Goal: Task Accomplishment & Management: Manage account settings

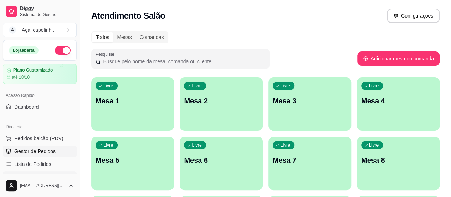
click at [53, 152] on span "Gestor de Pedidos" at bounding box center [34, 150] width 41 height 7
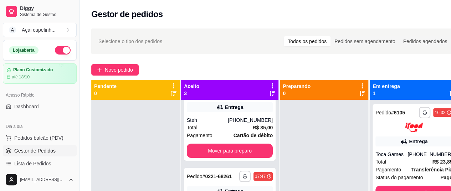
scroll to position [36, 0]
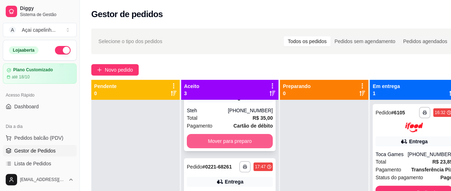
click at [217, 142] on button "Mover para preparo" at bounding box center [230, 141] width 86 height 14
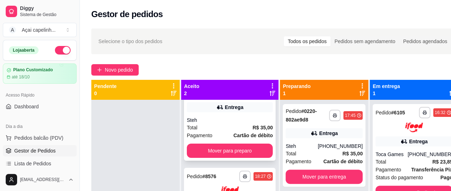
scroll to position [29, 0]
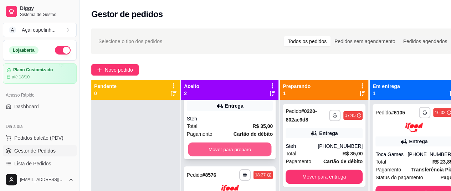
click at [224, 147] on button "Mover para preparo" at bounding box center [229, 150] width 83 height 14
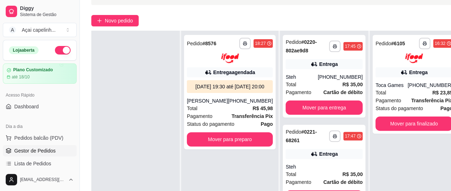
scroll to position [107, 0]
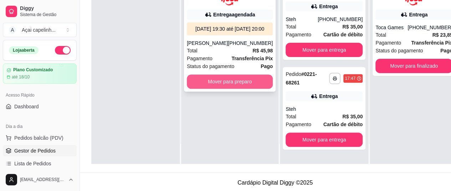
click at [229, 89] on button "Mover para preparo" at bounding box center [230, 82] width 86 height 14
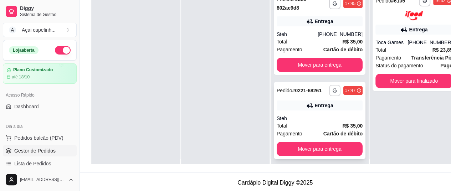
scroll to position [0, 0]
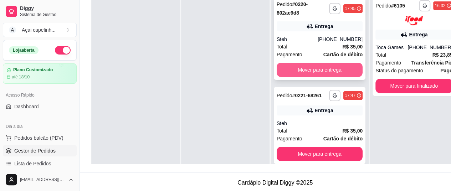
click at [322, 72] on button "Mover para entrega" at bounding box center [320, 70] width 86 height 14
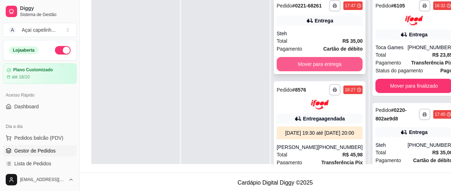
click at [315, 65] on button "Mover para entrega" at bounding box center [320, 64] width 86 height 14
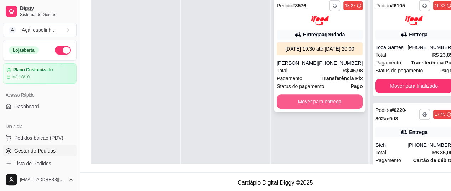
click at [322, 109] on button "Mover para entrega" at bounding box center [320, 102] width 86 height 14
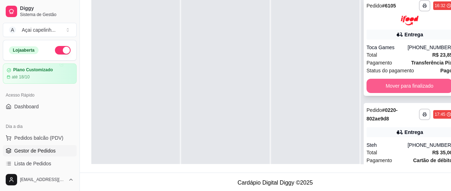
click at [378, 85] on button "Mover para finalizado" at bounding box center [410, 86] width 86 height 14
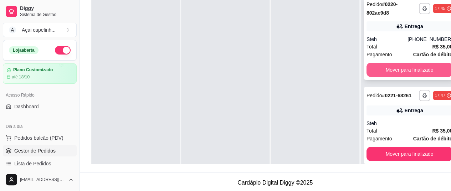
click at [375, 63] on button "Mover para finalizado" at bounding box center [410, 70] width 86 height 14
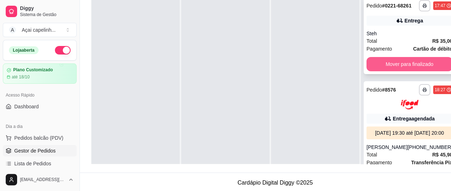
click at [379, 67] on button "Mover para finalizado" at bounding box center [410, 64] width 86 height 14
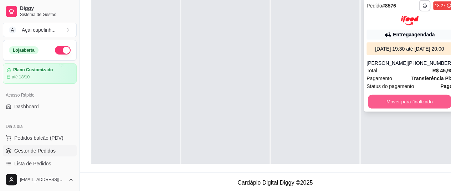
click at [396, 107] on button "Mover para finalizado" at bounding box center [409, 102] width 83 height 14
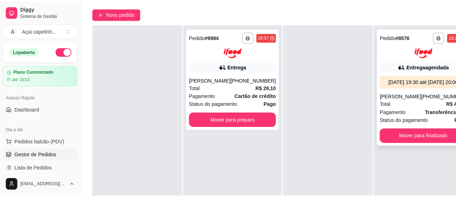
scroll to position [71, 0]
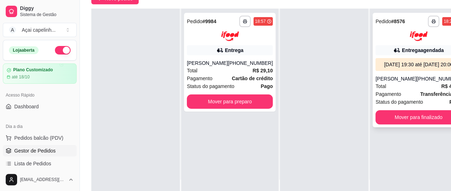
click at [424, 65] on div "[DATE] 19:30 até [DATE] 20:00" at bounding box center [418, 64] width 80 height 7
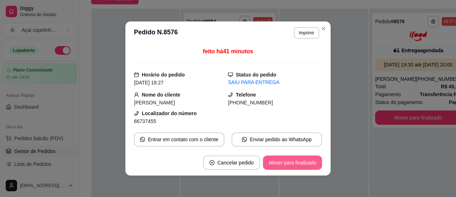
click at [295, 165] on button "Mover para finalizado" at bounding box center [292, 162] width 59 height 14
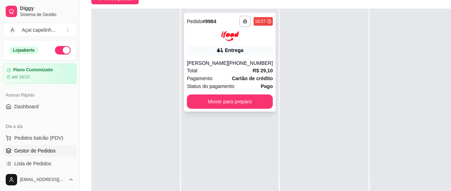
scroll to position [0, 0]
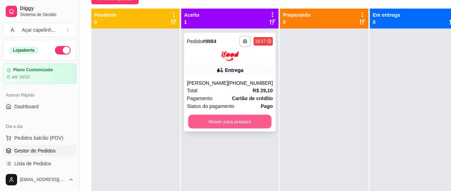
click at [243, 117] on button "Mover para preparo" at bounding box center [229, 121] width 83 height 14
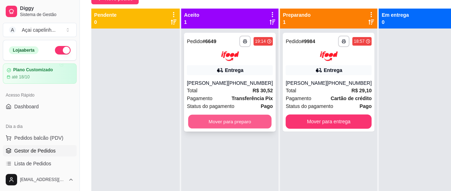
click at [250, 119] on button "Mover para preparo" at bounding box center [229, 121] width 83 height 14
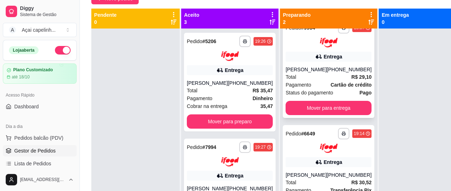
scroll to position [22, 0]
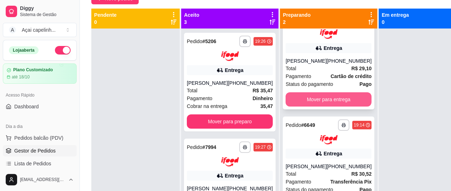
click at [310, 98] on button "Mover para entrega" at bounding box center [329, 99] width 86 height 14
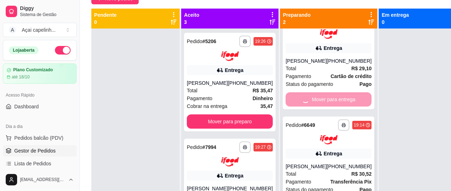
scroll to position [0, 0]
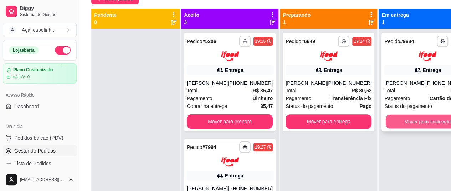
click at [394, 118] on button "Mover para finalizado" at bounding box center [427, 121] width 83 height 14
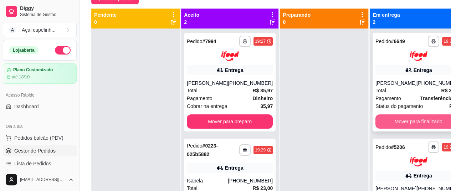
click at [401, 120] on button "Mover para finalizado" at bounding box center [419, 121] width 86 height 14
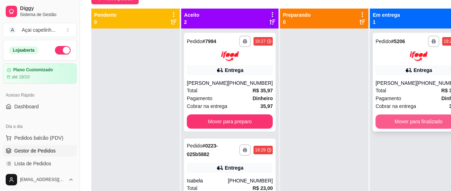
click at [418, 120] on button "Mover para finalizado" at bounding box center [419, 121] width 86 height 14
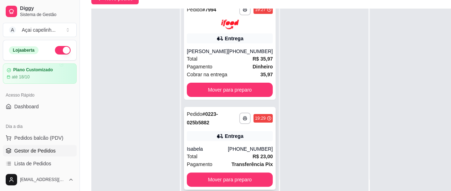
scroll to position [114, 0]
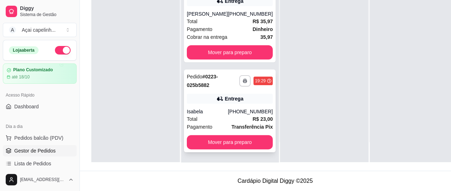
click at [223, 87] on div "Pedido # 0223-025b5882" at bounding box center [213, 80] width 52 height 17
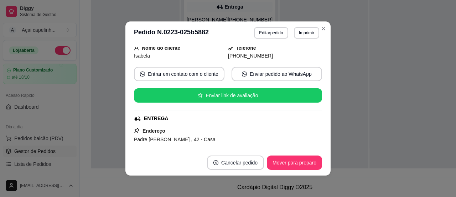
scroll to position [36, 0]
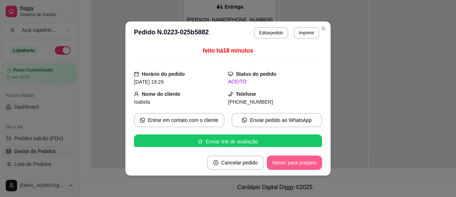
click at [295, 167] on button "Mover para preparo" at bounding box center [294, 162] width 55 height 14
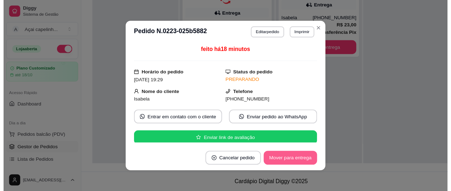
scroll to position [0, 0]
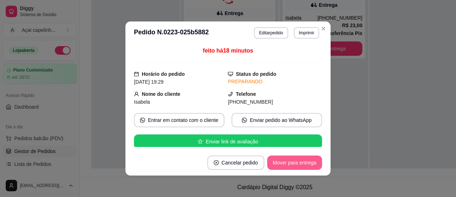
click at [295, 164] on button "Mover para entrega" at bounding box center [294, 162] width 55 height 14
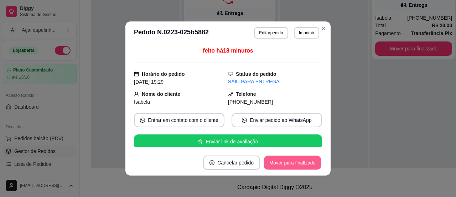
click at [305, 159] on button "Mover para finalizado" at bounding box center [292, 162] width 57 height 14
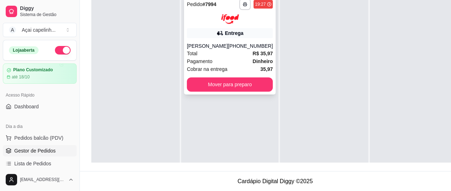
click at [235, 28] on div "Entrega" at bounding box center [230, 33] width 86 height 10
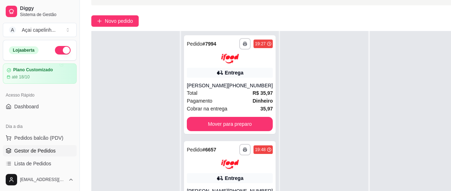
scroll to position [114, 0]
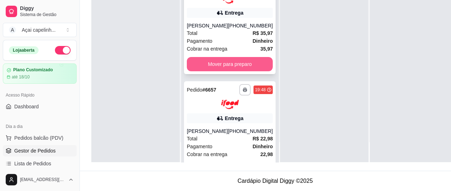
click at [226, 67] on button "Mover para preparo" at bounding box center [230, 64] width 86 height 14
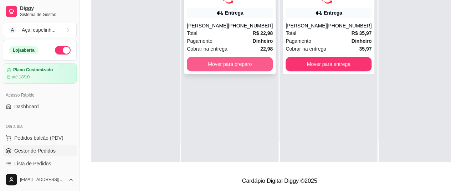
click at [241, 59] on button "Mover para preparo" at bounding box center [230, 64] width 86 height 14
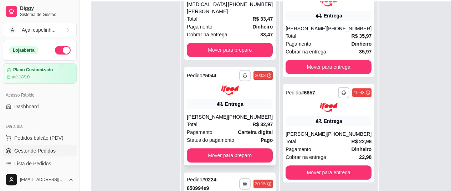
scroll to position [0, 0]
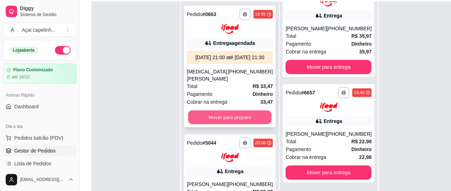
click at [234, 124] on button "Mover para preparo" at bounding box center [229, 117] width 83 height 14
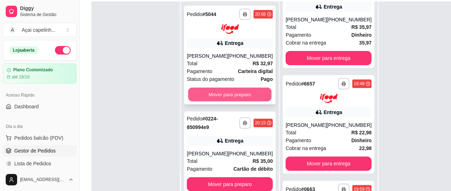
click at [225, 96] on button "Mover para preparo" at bounding box center [229, 94] width 83 height 14
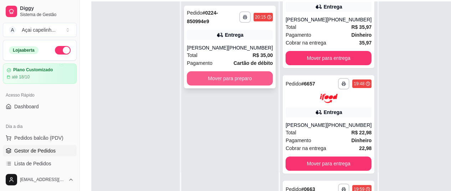
click at [228, 79] on button "Mover para preparo" at bounding box center [230, 78] width 86 height 14
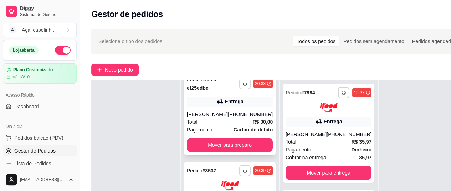
scroll to position [36, 0]
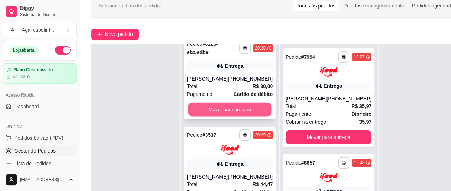
click at [243, 108] on button "Mover para preparo" at bounding box center [229, 110] width 83 height 14
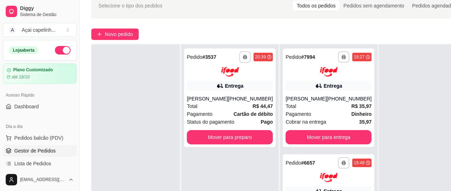
scroll to position [0, 0]
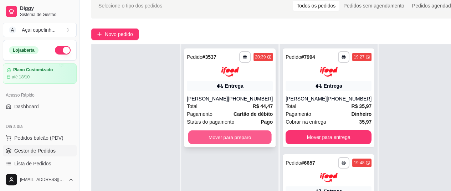
click at [239, 144] on button "Mover para preparo" at bounding box center [229, 137] width 83 height 14
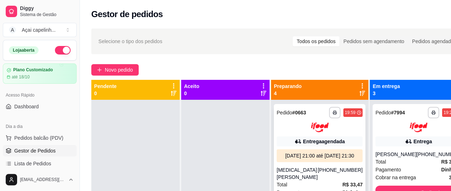
click at [296, 132] on div at bounding box center [320, 128] width 86 height 10
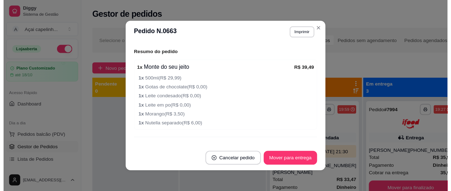
scroll to position [279, 0]
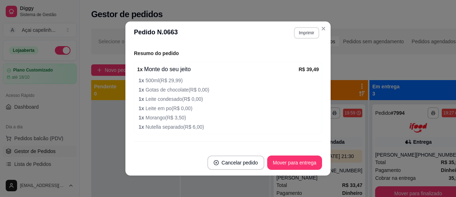
click at [301, 35] on button "Imprimir" at bounding box center [306, 32] width 25 height 11
click at [277, 57] on button "IMPRESSORA" at bounding box center [292, 57] width 52 height 11
click at [308, 29] on button "Imprimir" at bounding box center [307, 32] width 25 height 11
click at [279, 56] on button "IMPRESSORA" at bounding box center [291, 57] width 50 height 11
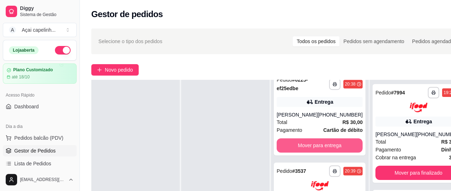
scroll to position [114, 0]
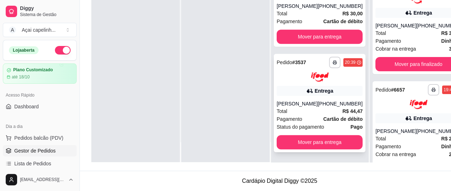
click at [309, 100] on div "[PERSON_NAME]" at bounding box center [297, 103] width 41 height 7
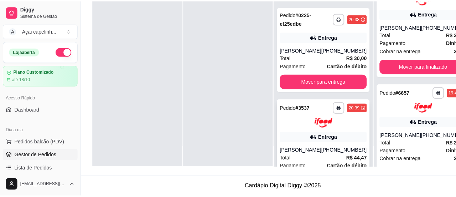
scroll to position [162, 0]
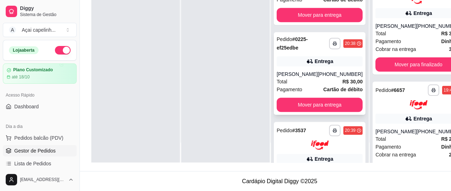
click at [293, 66] on div "Entrega" at bounding box center [320, 61] width 86 height 10
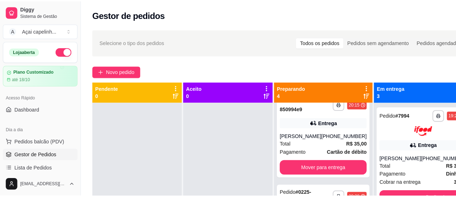
scroll to position [143, 0]
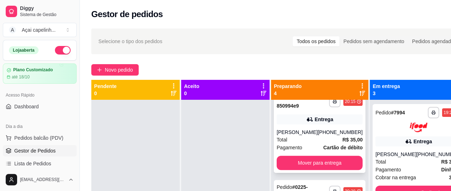
click at [289, 125] on div "**********" at bounding box center [320, 131] width 92 height 83
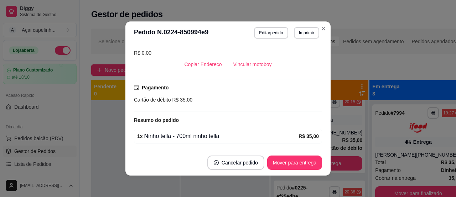
scroll to position [211, 0]
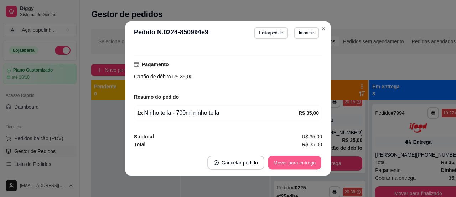
click at [295, 162] on button "Mover para entrega" at bounding box center [294, 162] width 53 height 14
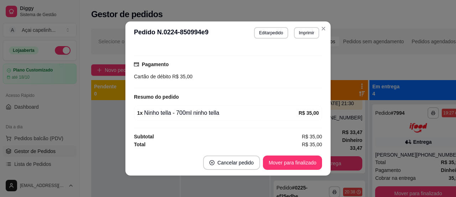
scroll to position [1, 0]
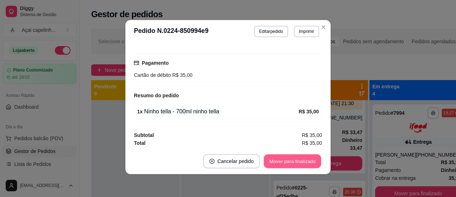
click at [298, 163] on button "Mover para finalizado" at bounding box center [292, 161] width 57 height 14
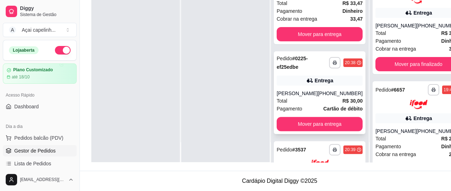
scroll to position [156, 0]
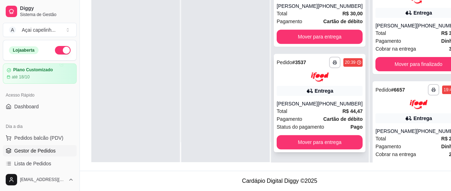
click at [306, 87] on icon at bounding box center [309, 90] width 7 height 7
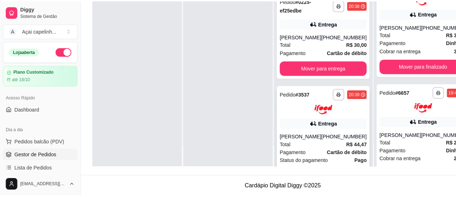
scroll to position [109, 0]
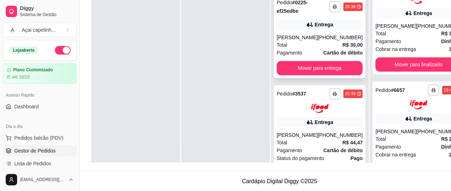
click at [302, 41] on div "[PERSON_NAME]" at bounding box center [297, 37] width 41 height 7
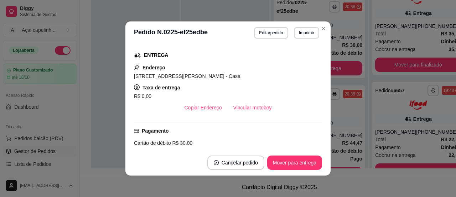
scroll to position [144, 0]
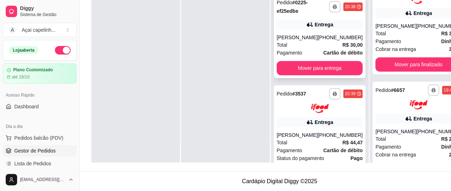
click at [304, 46] on div "**********" at bounding box center [320, 36] width 92 height 83
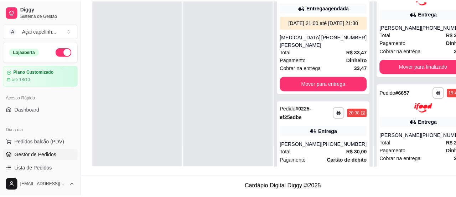
scroll to position [5, 0]
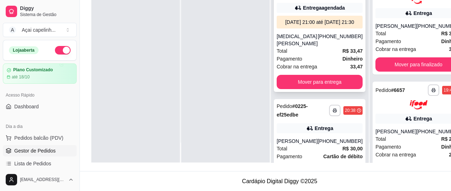
click at [308, 47] on div "[MEDICAL_DATA][PERSON_NAME]" at bounding box center [297, 40] width 41 height 14
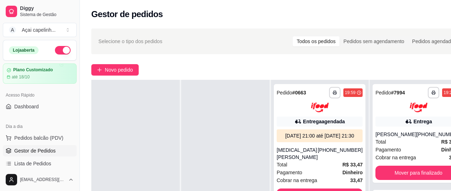
scroll to position [114, 0]
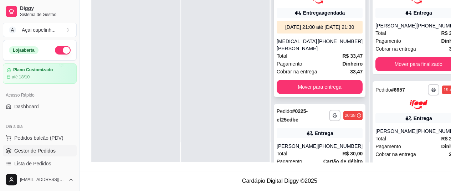
click at [308, 44] on div "[MEDICAL_DATA][PERSON_NAME]" at bounding box center [297, 45] width 41 height 14
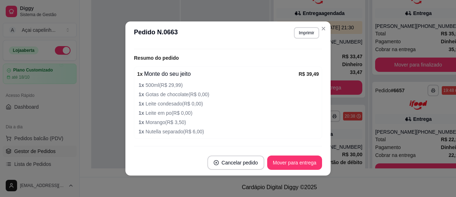
scroll to position [286, 0]
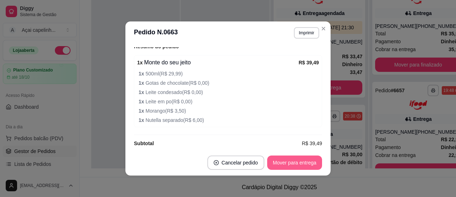
click at [292, 161] on button "Mover para entrega" at bounding box center [294, 162] width 55 height 14
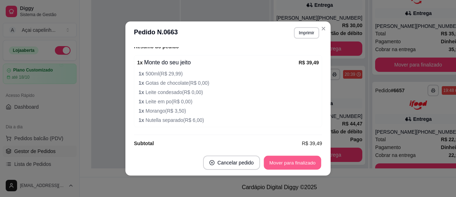
click at [292, 161] on button "Mover para finalizado" at bounding box center [292, 162] width 57 height 14
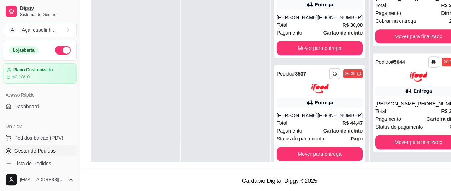
scroll to position [114, 1]
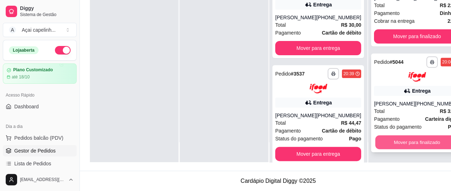
click at [383, 142] on button "Mover para finalizado" at bounding box center [417, 142] width 83 height 14
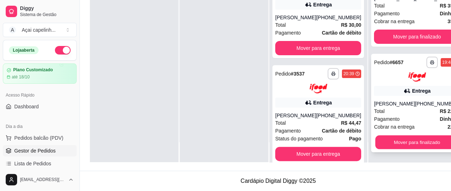
click at [395, 41] on div "**********" at bounding box center [416, 66] width 97 height 191
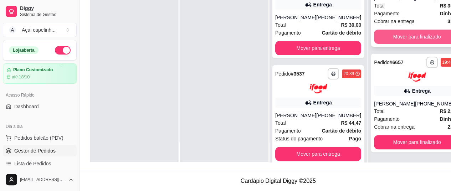
click at [391, 30] on button "Mover para finalizado" at bounding box center [417, 37] width 86 height 14
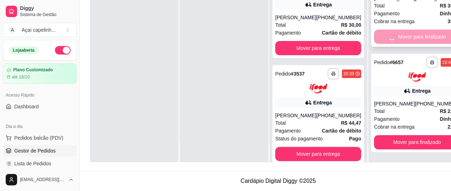
scroll to position [0, 0]
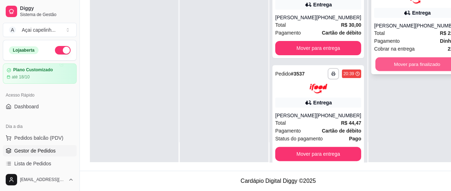
click at [396, 57] on button "Mover para finalizado" at bounding box center [417, 64] width 83 height 14
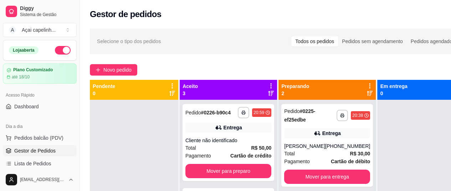
scroll to position [20, 0]
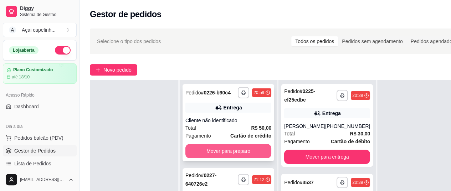
click at [227, 157] on button "Mover para preparo" at bounding box center [228, 151] width 86 height 14
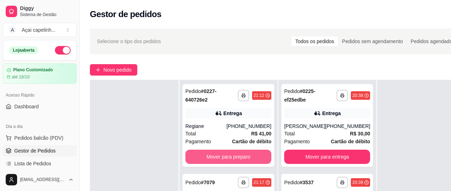
click at [227, 157] on button "Mover para preparo" at bounding box center [228, 157] width 86 height 14
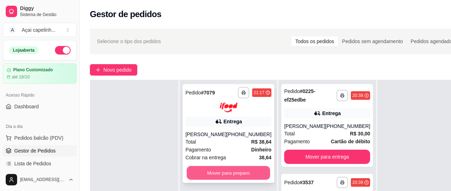
click at [218, 172] on button "Mover para preparo" at bounding box center [228, 173] width 83 height 14
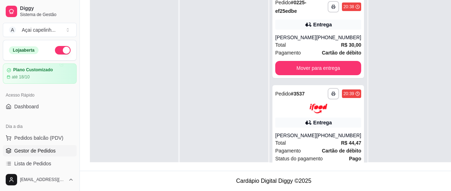
scroll to position [0, 1]
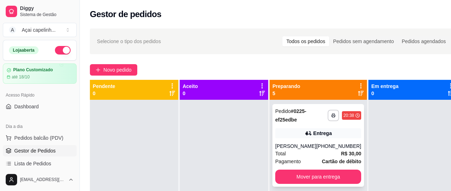
click at [278, 128] on div "Entrega" at bounding box center [318, 133] width 86 height 10
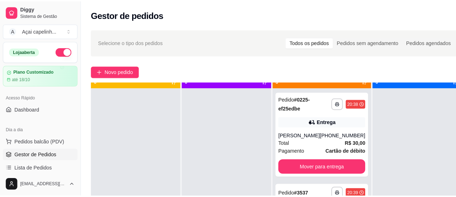
scroll to position [20, 0]
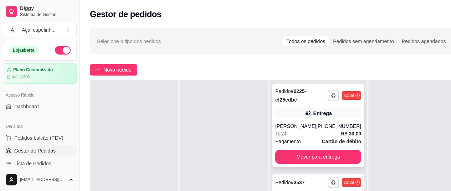
click at [307, 127] on div "[PERSON_NAME]" at bounding box center [295, 126] width 41 height 7
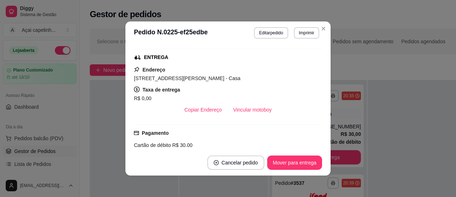
scroll to position [211, 0]
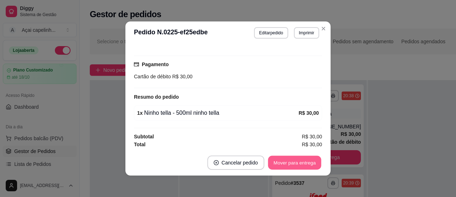
click at [293, 168] on button "Mover para entrega" at bounding box center [294, 162] width 53 height 14
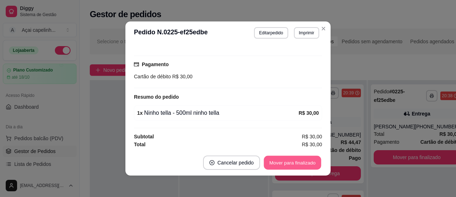
click at [295, 164] on button "Mover para finalizado" at bounding box center [292, 162] width 57 height 14
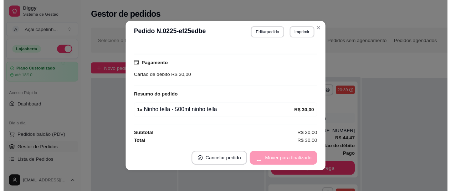
scroll to position [188, 0]
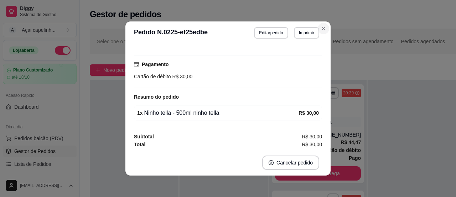
click at [325, 24] on header "**********" at bounding box center [228, 32] width 205 height 23
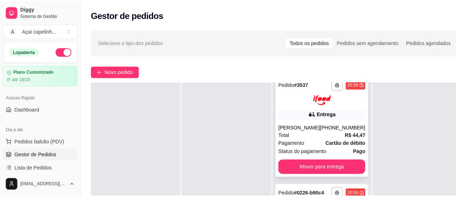
scroll to position [0, 0]
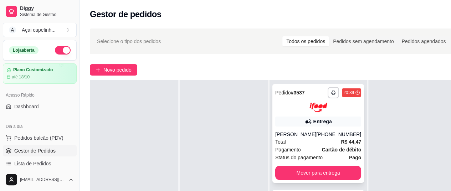
click at [290, 133] on div "[PERSON_NAME]" at bounding box center [295, 134] width 41 height 7
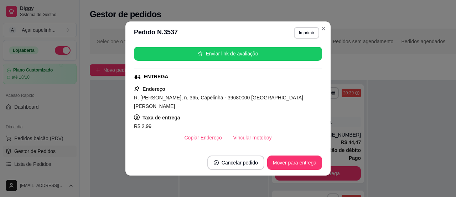
scroll to position [250, 0]
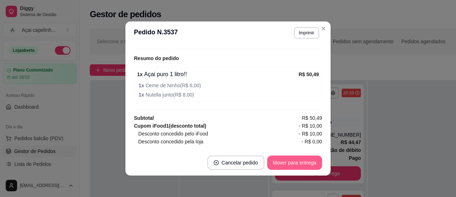
click at [307, 163] on button "Mover para entrega" at bounding box center [294, 162] width 55 height 14
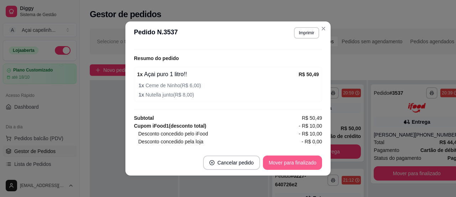
click at [305, 163] on button "Mover para finalizado" at bounding box center [292, 162] width 59 height 14
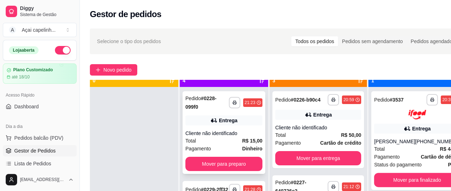
scroll to position [20, 0]
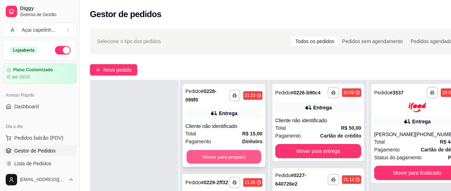
click at [229, 160] on button "Mover para preparo" at bounding box center [224, 157] width 75 height 14
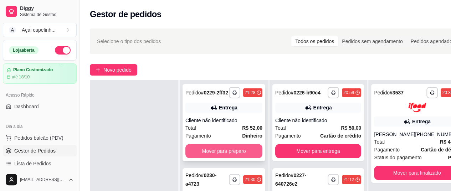
click at [228, 158] on button "Mover para preparo" at bounding box center [223, 151] width 77 height 14
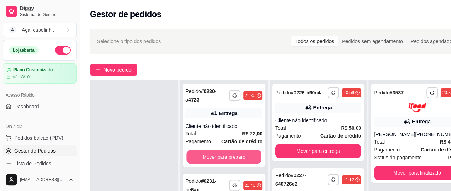
click at [228, 158] on button "Mover para preparo" at bounding box center [224, 157] width 75 height 14
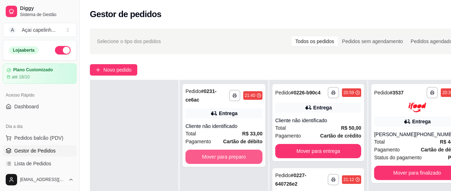
click at [228, 158] on button "Mover para preparo" at bounding box center [223, 157] width 77 height 14
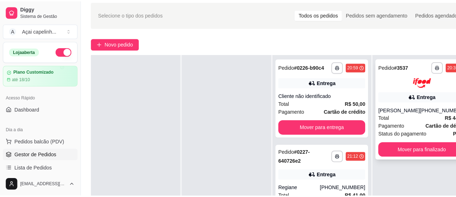
scroll to position [36, 1]
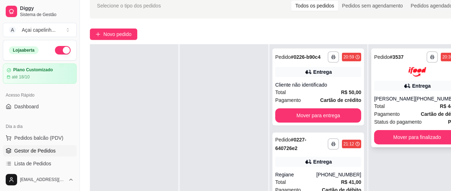
click at [440, 109] on strong "R$ 44,47" at bounding box center [450, 106] width 20 height 6
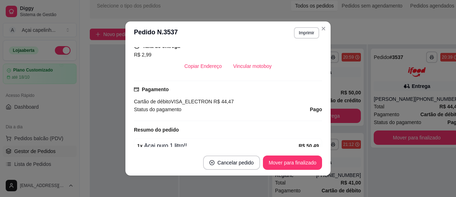
scroll to position [250, 0]
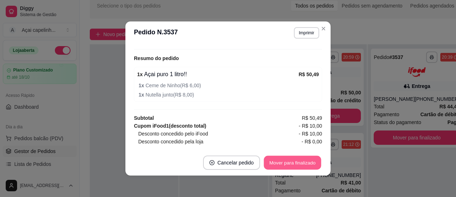
click at [282, 162] on button "Mover para finalizado" at bounding box center [292, 162] width 57 height 14
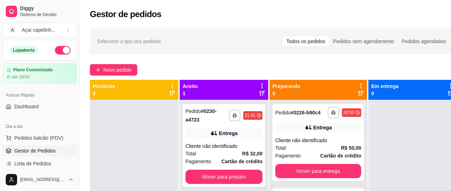
scroll to position [20, 0]
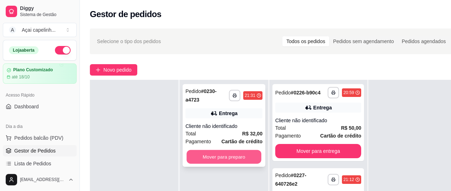
click at [230, 157] on button "Mover para preparo" at bounding box center [224, 157] width 75 height 14
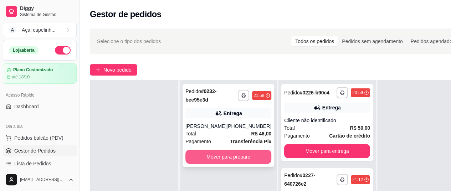
click at [213, 164] on button "Mover para preparo" at bounding box center [228, 157] width 86 height 14
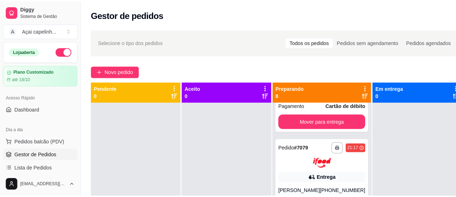
scroll to position [0, 0]
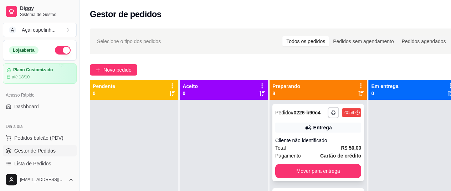
click at [309, 133] on div "Entrega" at bounding box center [318, 128] width 86 height 10
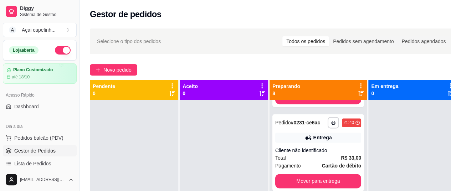
scroll to position [567, 0]
click at [315, 134] on div "Entrega" at bounding box center [322, 137] width 19 height 7
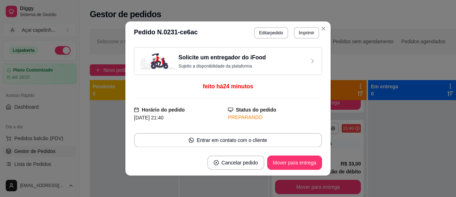
click at [317, 32] on header "**********" at bounding box center [228, 32] width 205 height 23
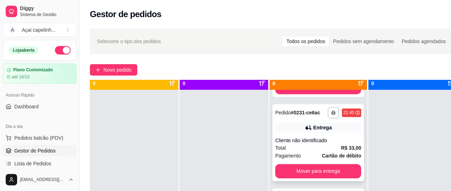
scroll to position [20, 0]
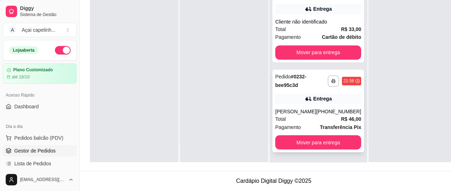
click at [313, 95] on div "Entrega" at bounding box center [322, 98] width 19 height 7
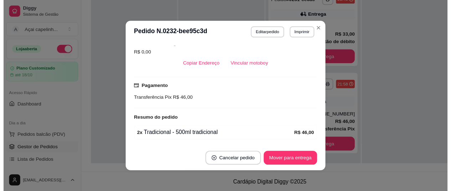
scroll to position [211, 0]
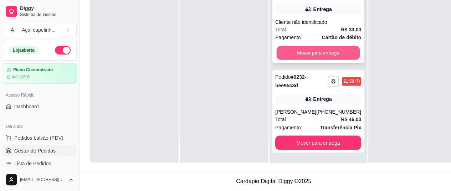
click at [322, 46] on button "Mover para entrega" at bounding box center [318, 53] width 83 height 14
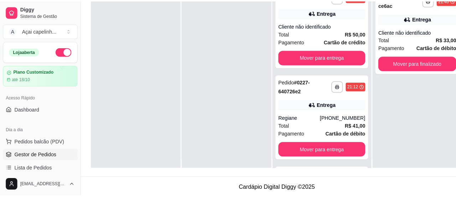
scroll to position [0, 0]
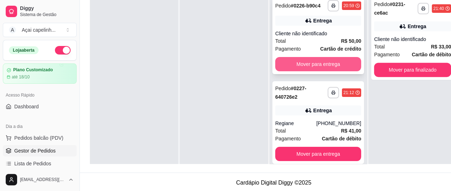
click at [296, 65] on button "Mover para entrega" at bounding box center [318, 64] width 86 height 14
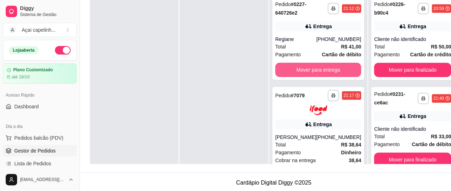
click at [297, 71] on button "Mover para entrega" at bounding box center [318, 70] width 86 height 14
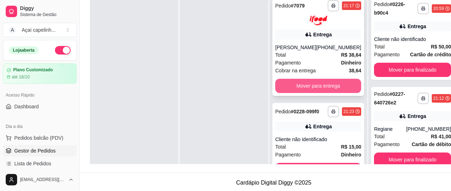
click at [302, 90] on button "Mover para entrega" at bounding box center [318, 86] width 86 height 14
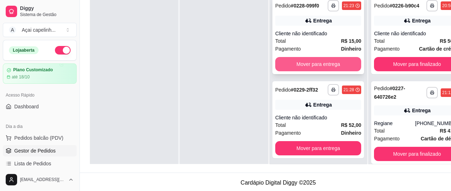
click at [296, 65] on button "Mover para entrega" at bounding box center [318, 64] width 86 height 14
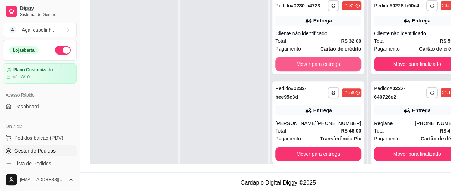
click at [296, 65] on button "Mover para entrega" at bounding box center [318, 64] width 86 height 14
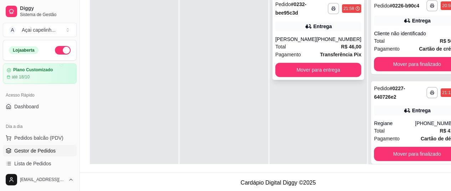
click at [305, 32] on div "**********" at bounding box center [318, 38] width 92 height 83
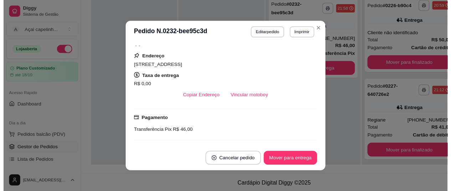
scroll to position [211, 0]
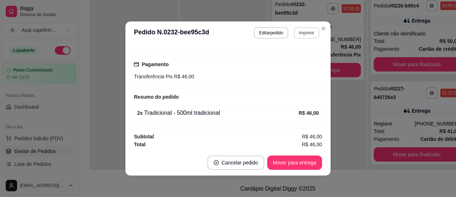
click at [317, 30] on section "**********" at bounding box center [228, 98] width 205 height 154
click at [321, 29] on icon "Close" at bounding box center [324, 29] width 6 height 6
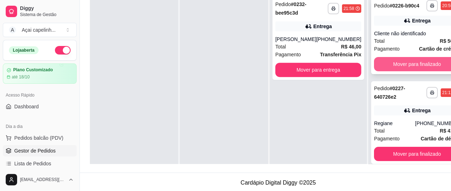
click at [415, 67] on button "Mover para finalizado" at bounding box center [417, 64] width 86 height 14
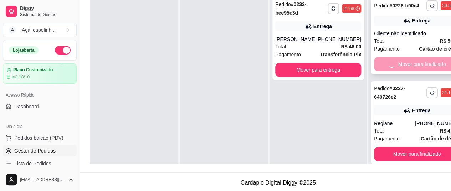
click at [412, 71] on div "Mover para finalizado" at bounding box center [417, 64] width 86 height 14
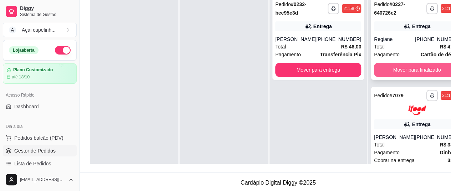
click at [388, 65] on button "Mover para finalizado" at bounding box center [417, 70] width 86 height 14
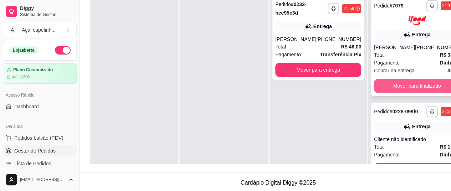
click at [385, 93] on button "Mover para finalizado" at bounding box center [417, 86] width 86 height 14
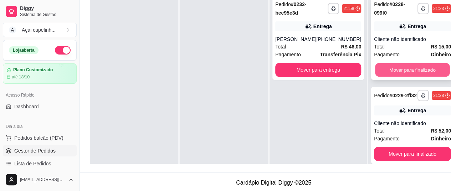
click at [386, 70] on button "Mover para finalizado" at bounding box center [412, 70] width 75 height 14
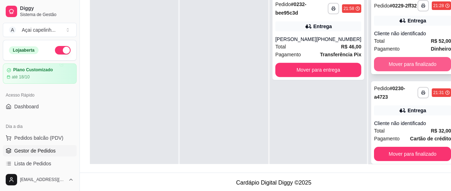
click at [388, 70] on button "Mover para finalizado" at bounding box center [412, 64] width 77 height 14
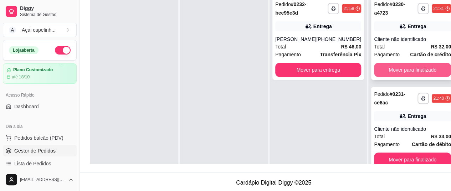
click at [389, 72] on button "Mover para finalizado" at bounding box center [412, 70] width 77 height 14
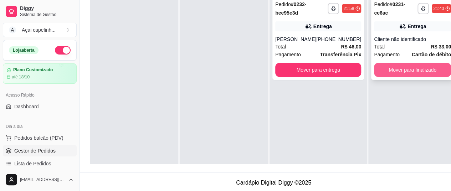
click at [387, 71] on button "Mover para finalizado" at bounding box center [412, 70] width 77 height 14
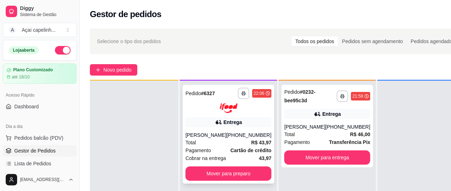
scroll to position [20, 0]
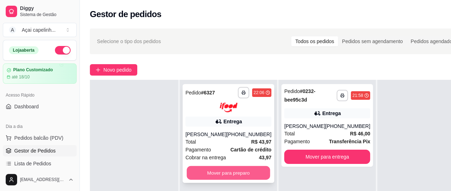
click at [242, 177] on button "Mover para preparo" at bounding box center [228, 173] width 83 height 14
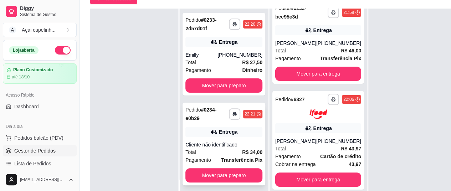
scroll to position [107, 1]
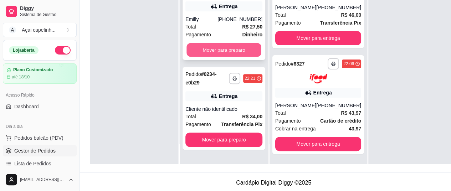
click at [215, 48] on button "Mover para preparo" at bounding box center [224, 50] width 75 height 14
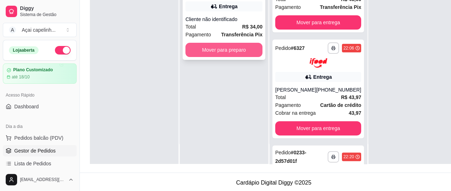
click at [233, 49] on button "Mover para preparo" at bounding box center [223, 50] width 77 height 14
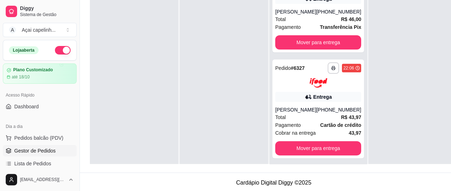
scroll to position [0, 0]
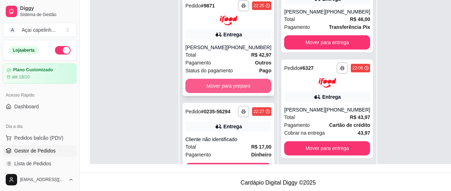
click at [227, 85] on button "Mover para preparo" at bounding box center [228, 86] width 86 height 14
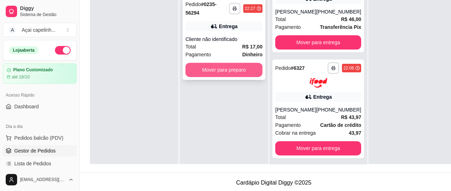
click at [233, 73] on button "Mover para preparo" at bounding box center [223, 70] width 77 height 14
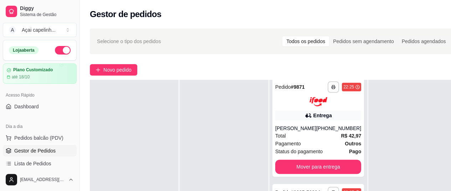
scroll to position [114, 1]
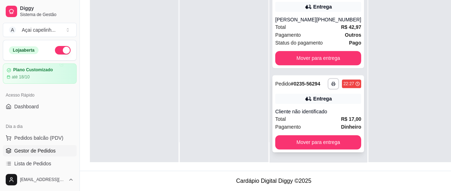
click at [305, 104] on div "**********" at bounding box center [318, 113] width 92 height 77
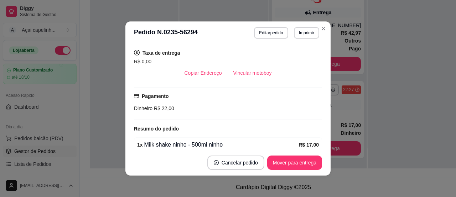
scroll to position [193, 0]
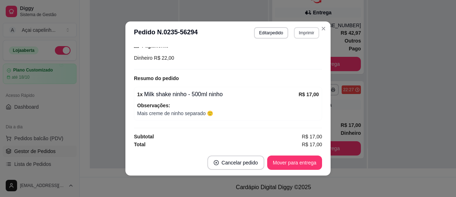
click at [304, 32] on button "Imprimir" at bounding box center [306, 32] width 25 height 11
click at [296, 54] on button "IMPRESSORA" at bounding box center [292, 58] width 52 height 11
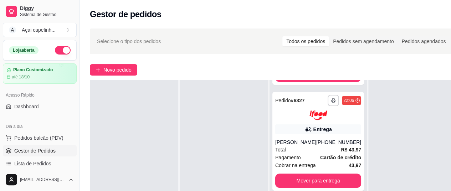
scroll to position [0, 0]
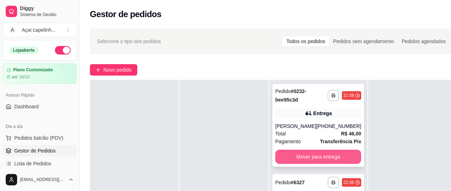
click at [316, 164] on button "Mover para entrega" at bounding box center [318, 157] width 86 height 14
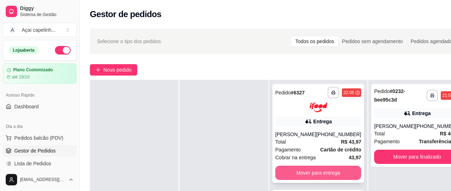
click at [328, 180] on button "Mover para entrega" at bounding box center [318, 173] width 86 height 14
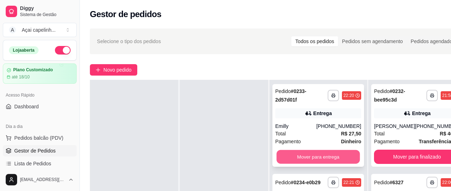
click at [315, 153] on button "Mover para entrega" at bounding box center [318, 157] width 83 height 14
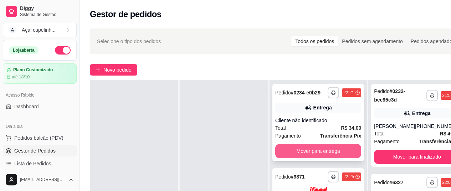
click at [318, 156] on button "Mover para entrega" at bounding box center [318, 151] width 86 height 14
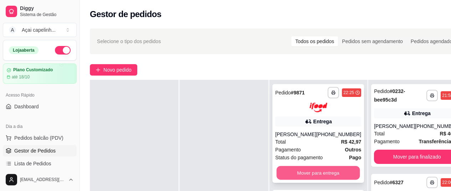
click at [321, 174] on button "Mover para entrega" at bounding box center [318, 173] width 83 height 14
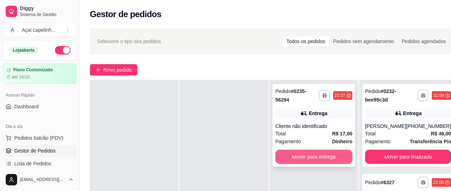
click at [316, 153] on button "Mover para entrega" at bounding box center [313, 157] width 77 height 14
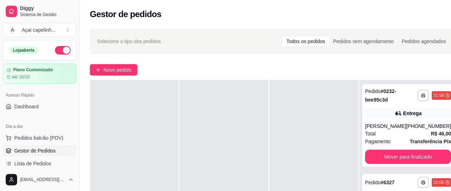
scroll to position [36, 1]
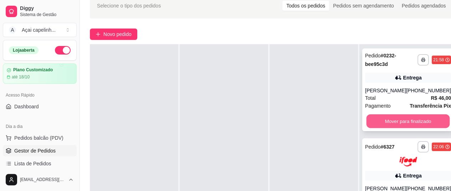
click at [405, 128] on button "Mover para finalizado" at bounding box center [408, 121] width 83 height 14
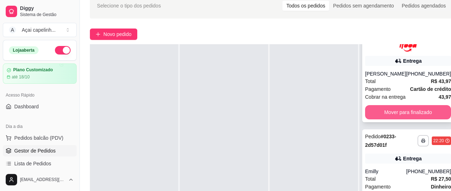
scroll to position [36, 0]
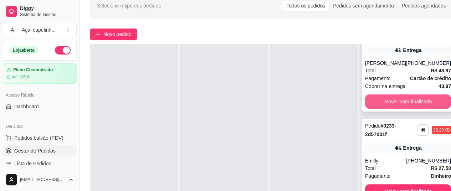
click at [407, 102] on button "Mover para finalizado" at bounding box center [408, 102] width 86 height 14
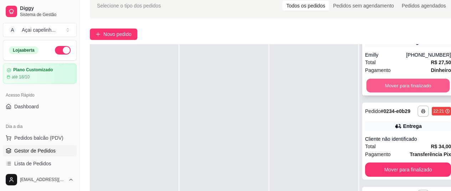
click at [409, 88] on button "Mover para finalizado" at bounding box center [408, 86] width 83 height 14
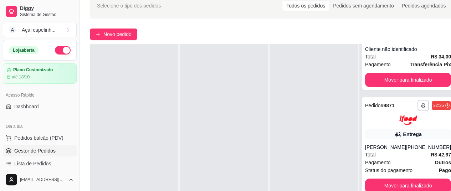
scroll to position [0, 0]
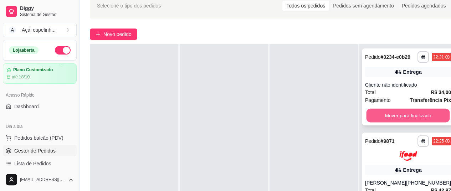
click at [413, 119] on button "Mover para finalizado" at bounding box center [408, 116] width 83 height 14
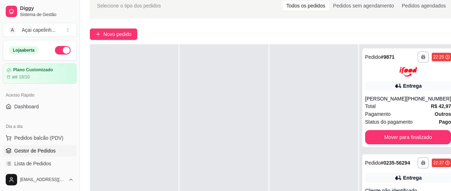
scroll to position [6, 0]
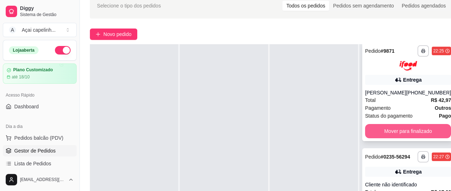
click at [412, 132] on button "Mover para finalizado" at bounding box center [408, 131] width 86 height 14
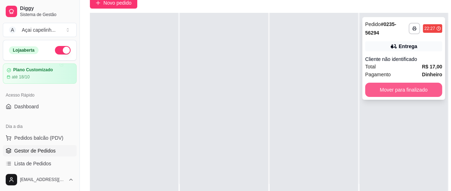
scroll to position [107, 1]
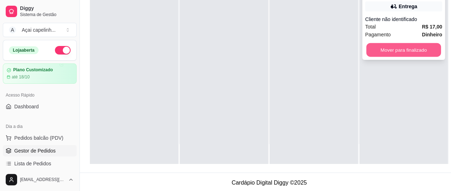
click at [405, 45] on button "Mover para finalizado" at bounding box center [403, 50] width 75 height 14
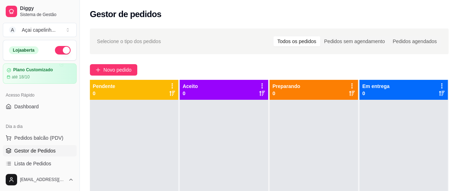
scroll to position [36, 0]
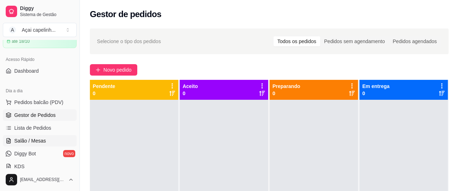
click at [50, 140] on link "Salão / Mesas" at bounding box center [40, 140] width 74 height 11
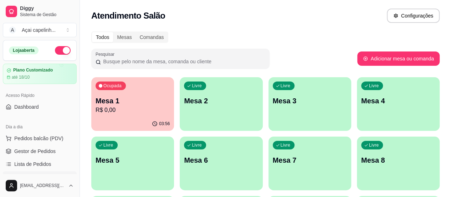
click at [123, 94] on div "Ocupada Mesa 1 R$ 0,00" at bounding box center [132, 97] width 83 height 40
click at [118, 112] on p "R$ 0,00" at bounding box center [133, 110] width 72 height 8
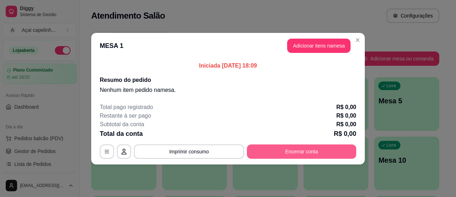
click at [313, 155] on button "Encerrar conta" at bounding box center [301, 151] width 109 height 14
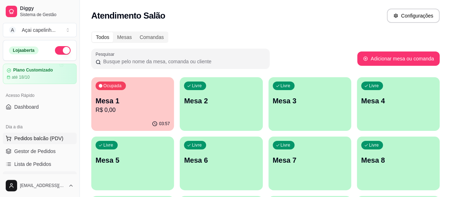
click at [21, 136] on span "Pedidos balcão (PDV)" at bounding box center [38, 137] width 49 height 7
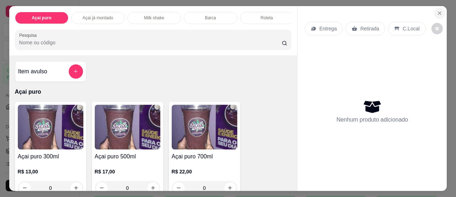
click at [439, 7] on button "Close" at bounding box center [439, 12] width 11 height 11
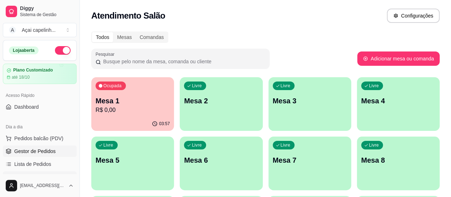
click at [45, 149] on span "Gestor de Pedidos" at bounding box center [34, 150] width 41 height 7
